Goal: Submit feedback/report problem: Submit feedback/report problem

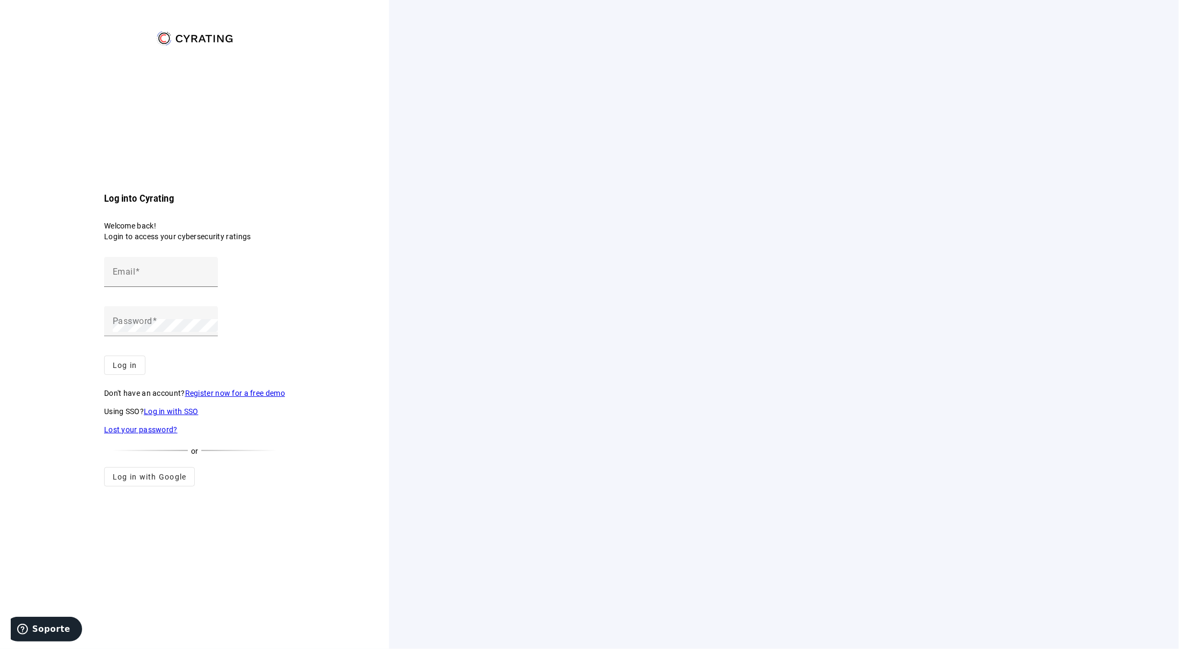
click at [198, 407] on link "Log in with SSO" at bounding box center [171, 411] width 55 height 9
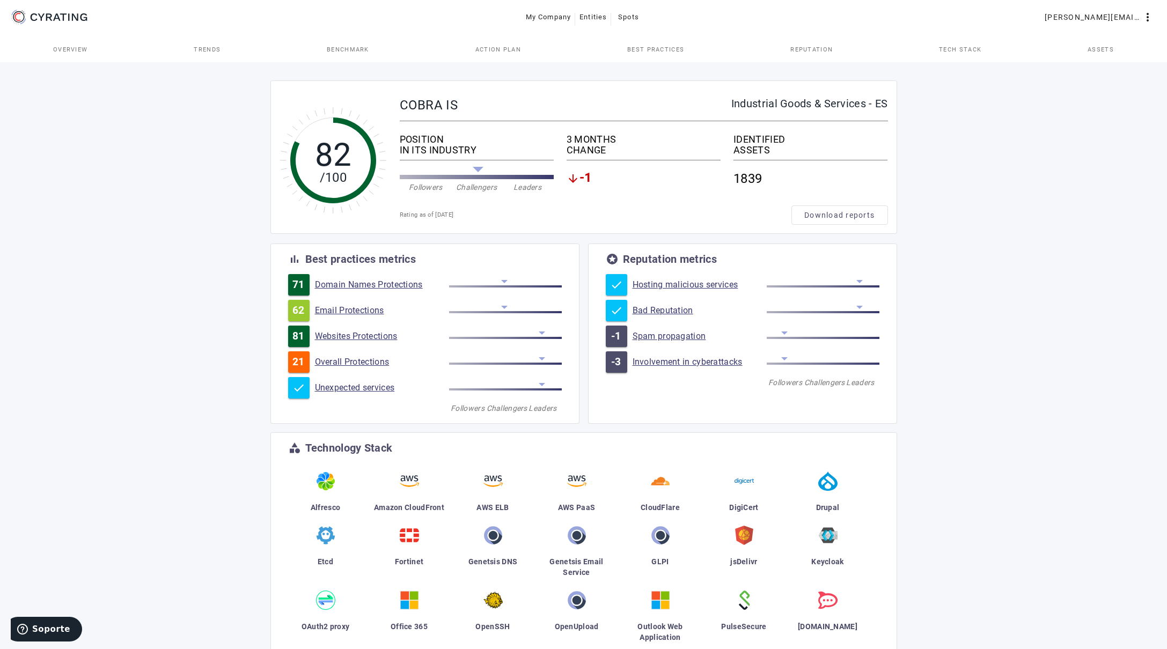
click at [1099, 52] on span "Assets" at bounding box center [1100, 50] width 26 height 6
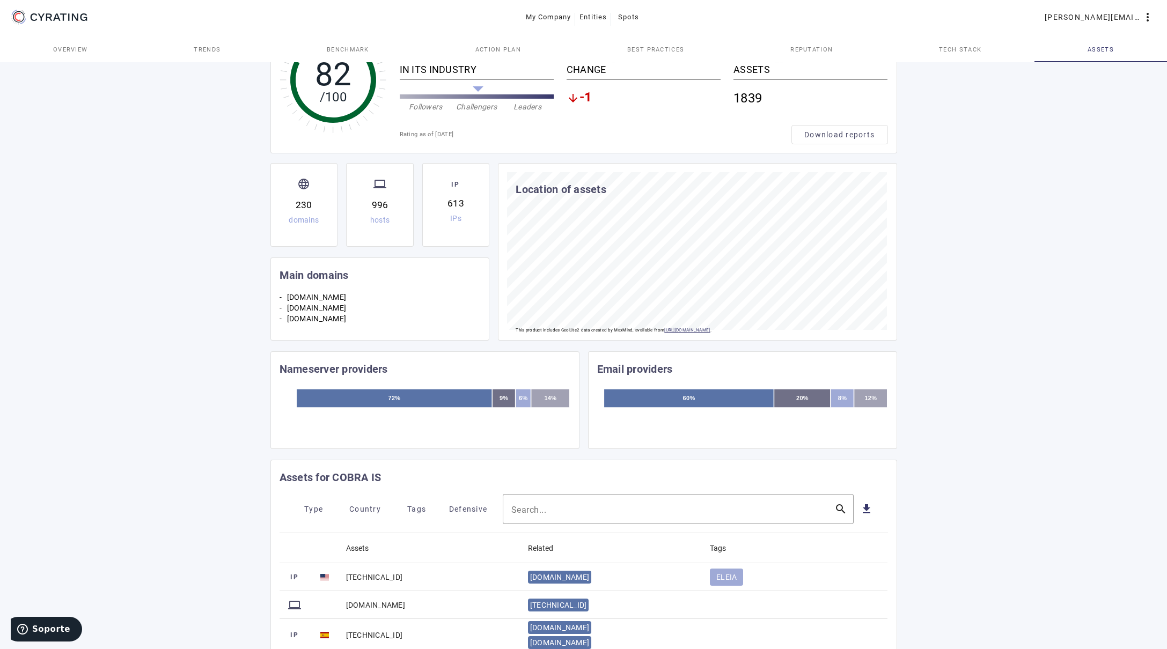
scroll to position [161, 0]
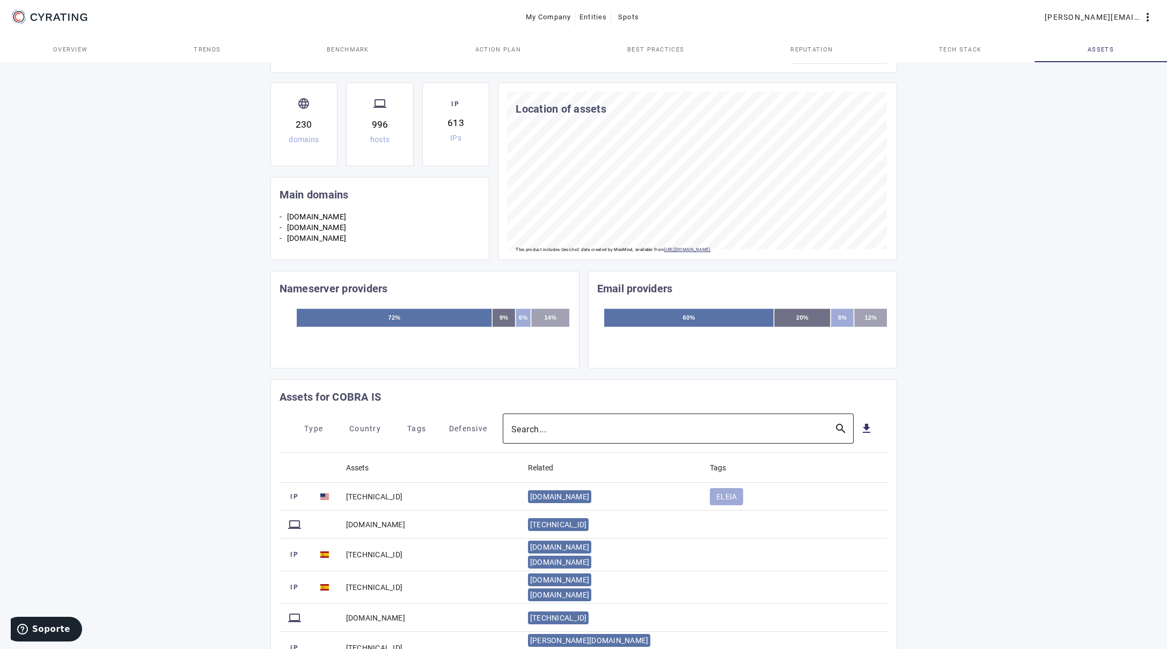
click at [685, 422] on div at bounding box center [668, 429] width 314 height 30
paste input "[DOMAIN_NAME]"
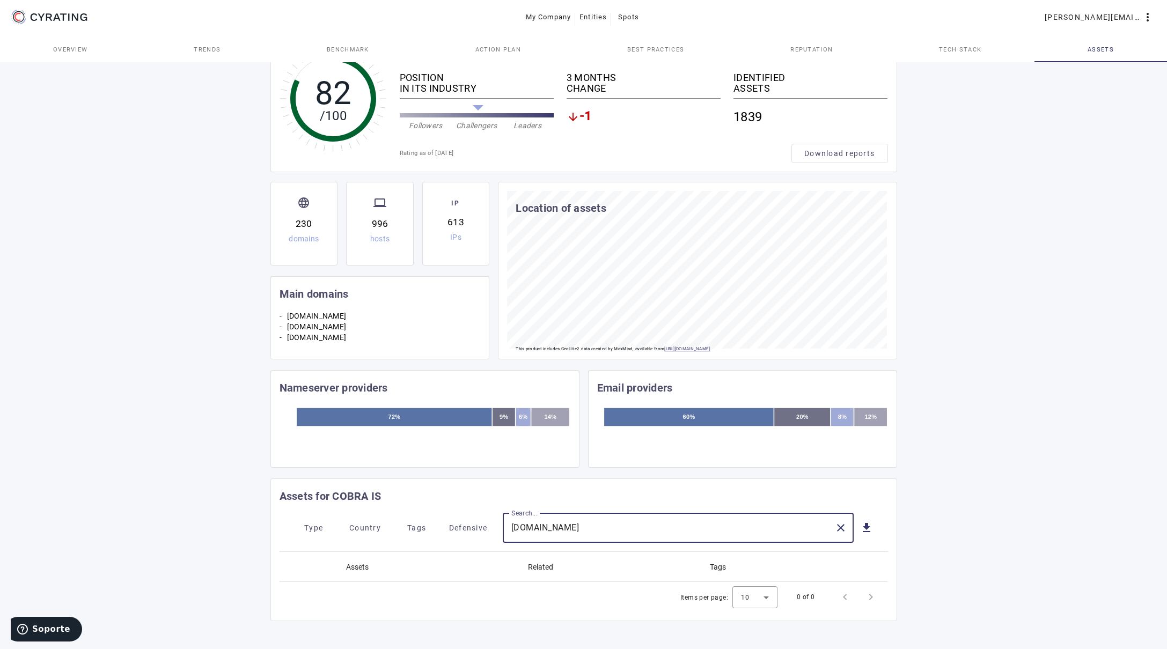
scroll to position [64, 0]
click at [557, 528] on input "[DOMAIN_NAME]" at bounding box center [668, 527] width 314 height 13
click at [657, 521] on input "Moncobra" at bounding box center [668, 527] width 314 height 13
click at [527, 530] on input "Moncobra" at bounding box center [668, 527] width 314 height 13
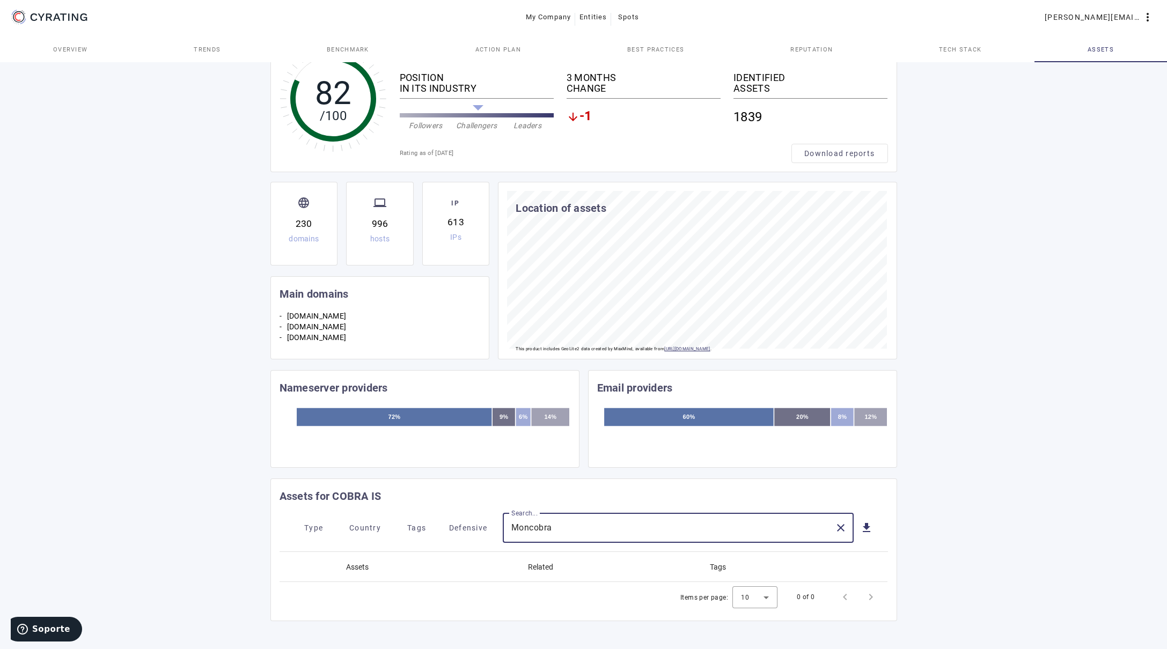
click at [527, 530] on input "Moncobra" at bounding box center [668, 527] width 314 height 13
paste input "[DOMAIN_NAME]"
drag, startPoint x: 581, startPoint y: 526, endPoint x: 552, endPoint y: 526, distance: 29.0
click at [552, 526] on input "[DOMAIN_NAME]" at bounding box center [668, 527] width 314 height 13
type input "cobelecps"
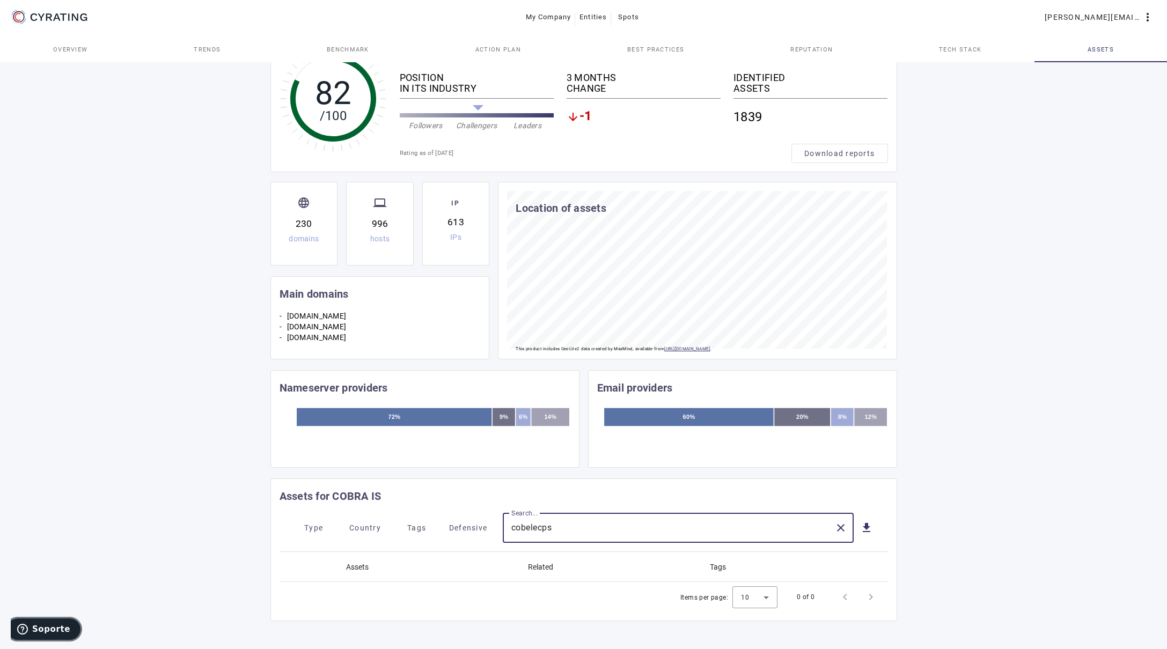
click at [42, 629] on span "Soporte" at bounding box center [51, 629] width 38 height 10
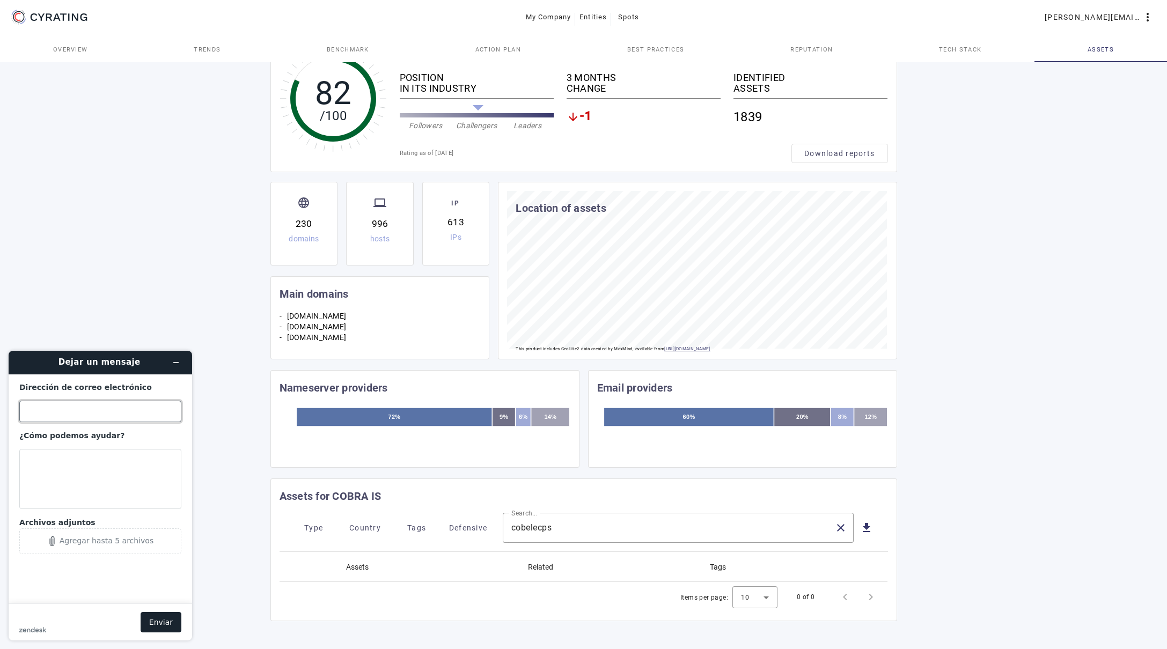
click at [44, 415] on input "Dirección de correo electrónico" at bounding box center [100, 411] width 162 height 21
type input "[PERSON_NAME][EMAIL_ADDRESS][PERSON_NAME][DOMAIN_NAME]"
click at [75, 466] on textarea "¿Cómo podemos ayudar?" at bounding box center [100, 479] width 162 height 60
paste textarea "[DOMAIN_NAME]"
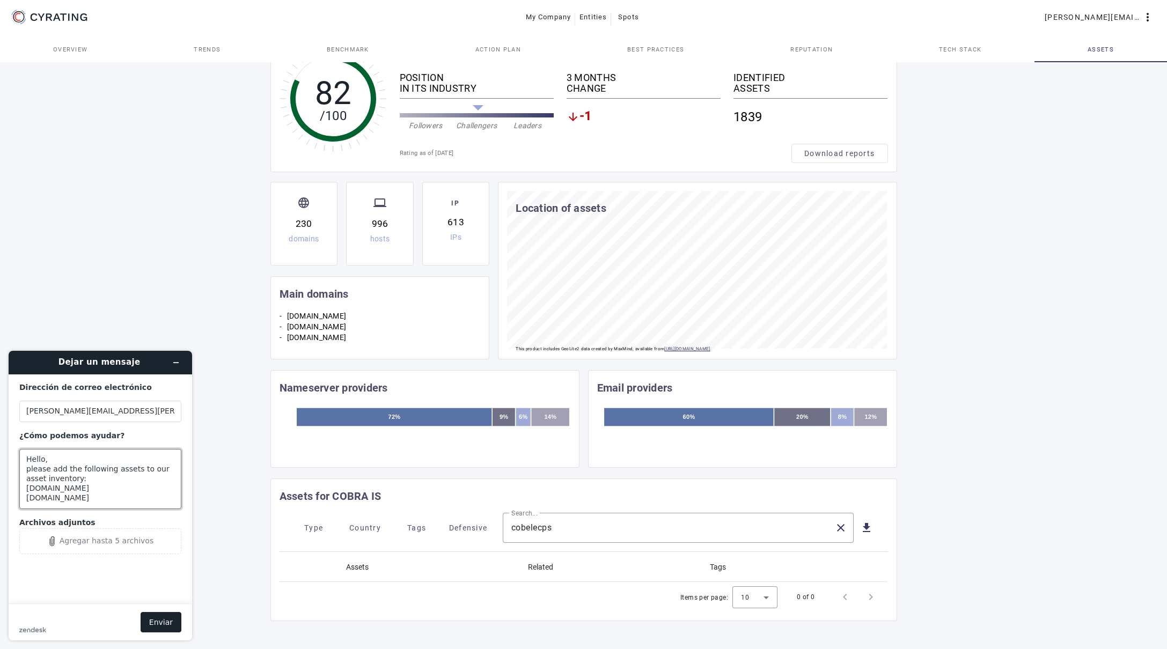
click at [31, 500] on textarea "Hello, please add the following assets to our asset inventory: [DOMAIN_NAME] [D…" at bounding box center [100, 479] width 162 height 60
click at [84, 500] on textarea "Hello, please add the following assets to our asset inventory: [DOMAIN_NAME] [D…" at bounding box center [100, 479] width 162 height 60
click at [26, 463] on textarea "Hello, please add the following assets to our asset inventory: [DOMAIN_NAME] [D…" at bounding box center [100, 479] width 162 height 60
click at [26, 473] on textarea "Hello, please add the following assets to our asset inventory: [DOMAIN_NAME] [D…" at bounding box center [100, 479] width 162 height 60
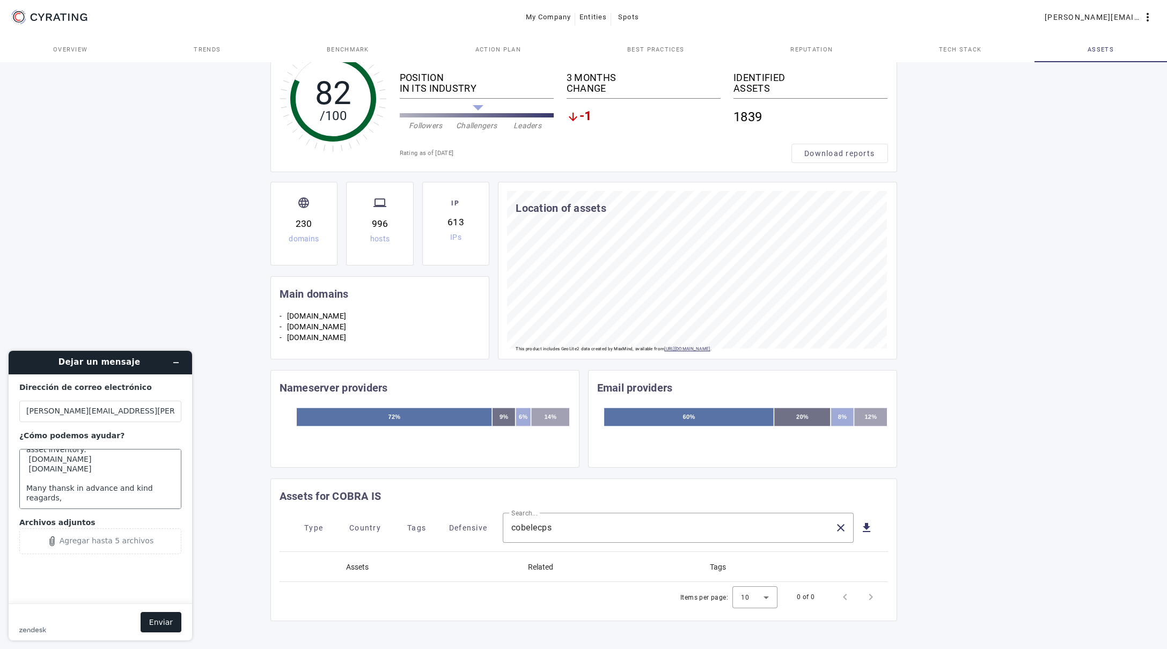
scroll to position [0, 0]
click at [101, 484] on textarea "Hello, please add the following assets to our asset inventory: [DOMAIN_NAME] [D…" at bounding box center [100, 479] width 162 height 60
click at [84, 479] on textarea "Hello, please add the following assets to our asset inventory: [DOMAIN_NAME] [D…" at bounding box center [100, 479] width 162 height 60
type textarea "Hello, please add the following assets to our asset inventory: [DOMAIN_NAME] [D…"
click at [155, 613] on button "Enviar" at bounding box center [161, 622] width 41 height 20
